Goal: Task Accomplishment & Management: Use online tool/utility

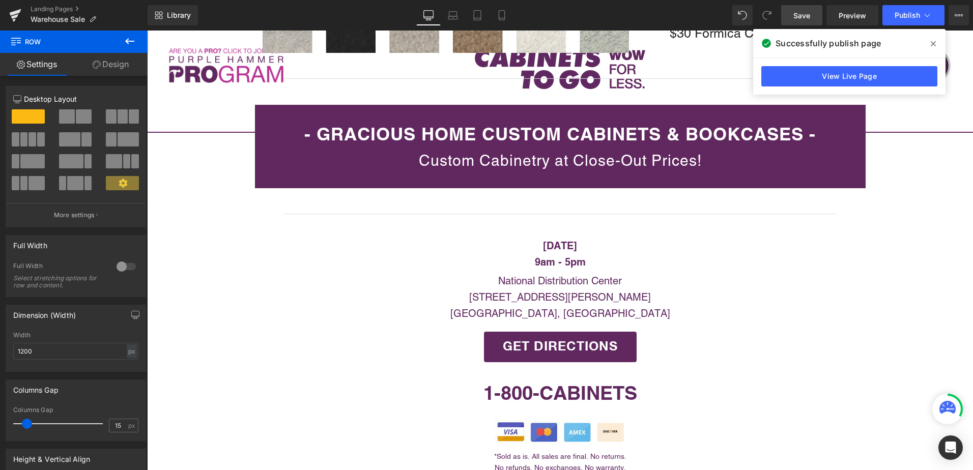
click at [806, 21] on link "Save" at bounding box center [801, 15] width 41 height 20
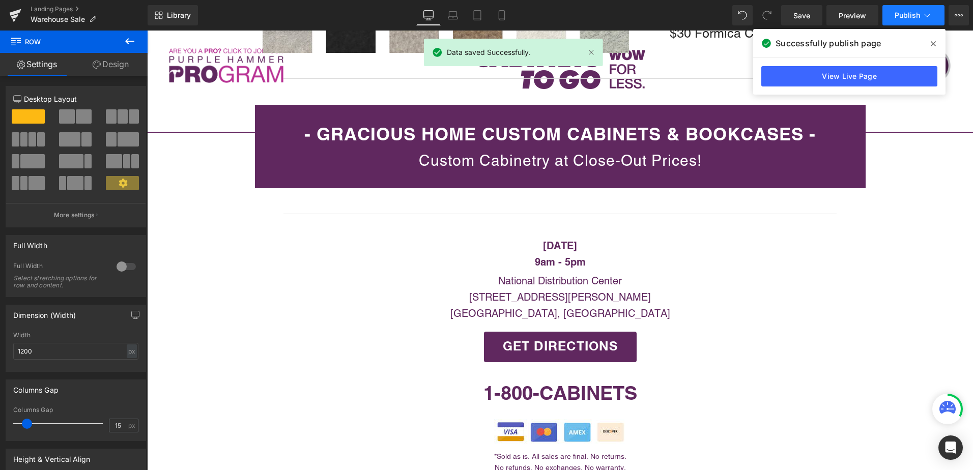
click at [910, 17] on span "Publish" at bounding box center [907, 15] width 25 height 8
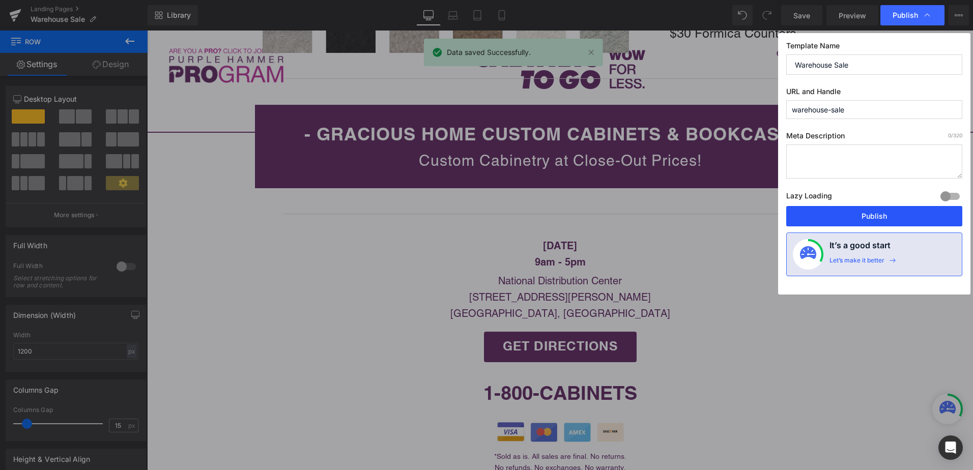
drag, startPoint x: 893, startPoint y: 222, endPoint x: 746, endPoint y: 191, distance: 150.3
click at [893, 222] on button "Publish" at bounding box center [874, 216] width 176 height 20
